Goal: Find contact information: Find contact information

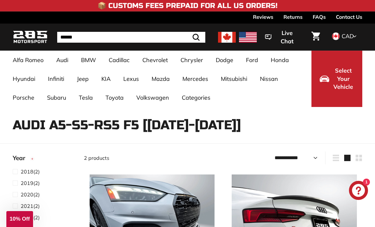
select select "**********"
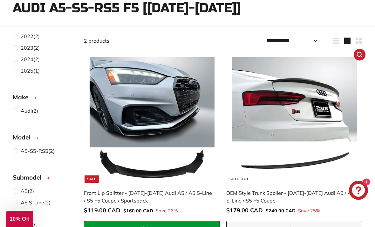
scroll to position [117, 0]
click at [325, 123] on img at bounding box center [294, 119] width 125 height 125
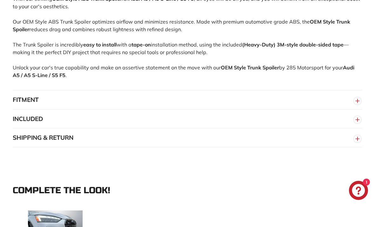
scroll to position [427, 0]
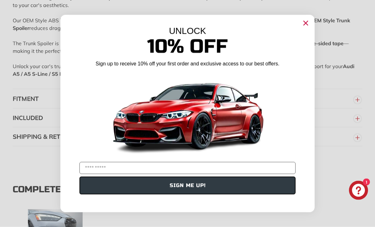
click at [300, 36] on div "UNLOCK" at bounding box center [187, 31] width 235 height 10
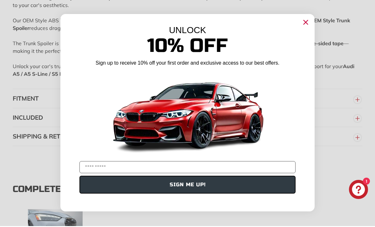
click at [304, 28] on circle "Close dialog" at bounding box center [306, 23] width 10 height 10
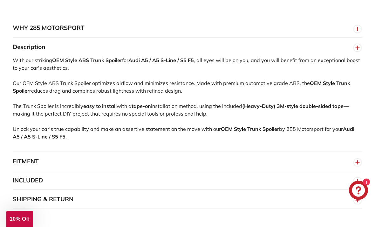
scroll to position [364, 0]
click at [357, 159] on circle "button" at bounding box center [357, 162] width 7 height 7
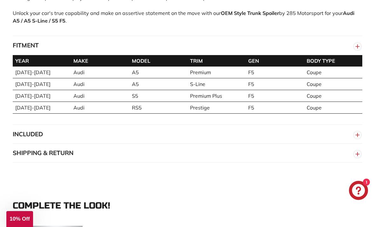
scroll to position [507, 0]
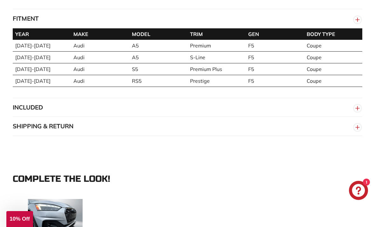
click at [356, 102] on icon "button" at bounding box center [358, 107] width 10 height 11
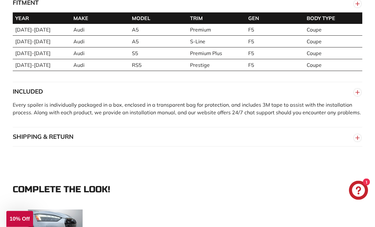
scroll to position [523, 0]
click at [352, 127] on button "SHIPPING & RETURN" at bounding box center [188, 136] width 350 height 19
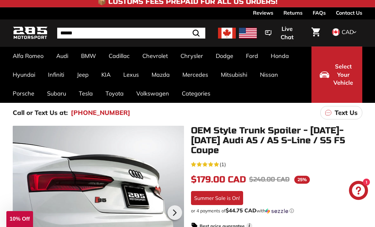
scroll to position [4, 0]
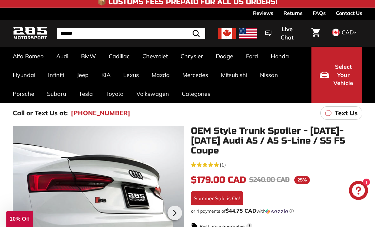
click at [333, 111] on link "Text Us" at bounding box center [342, 112] width 42 height 13
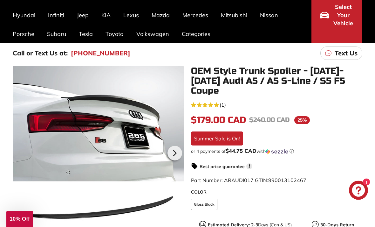
scroll to position [64, 0]
click at [345, 52] on p "Text Us" at bounding box center [346, 53] width 23 height 10
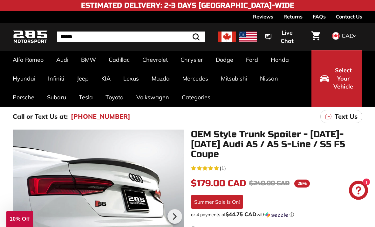
scroll to position [0, 0]
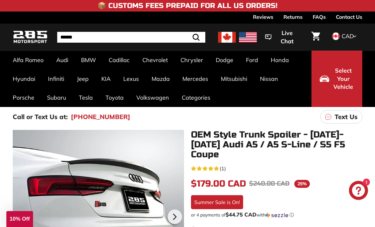
click at [350, 18] on link "Contact Us" at bounding box center [349, 16] width 26 height 11
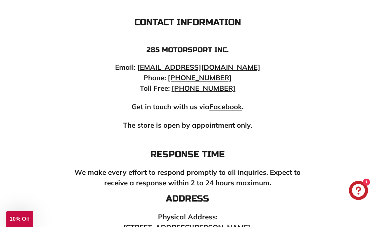
scroll to position [178, 0]
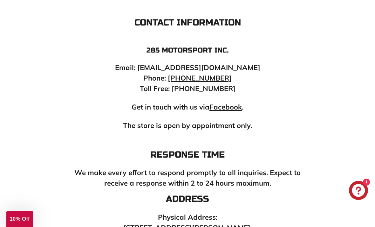
click at [185, 70] on link "info@285motorsport.com" at bounding box center [198, 67] width 123 height 9
